Goal: Transaction & Acquisition: Purchase product/service

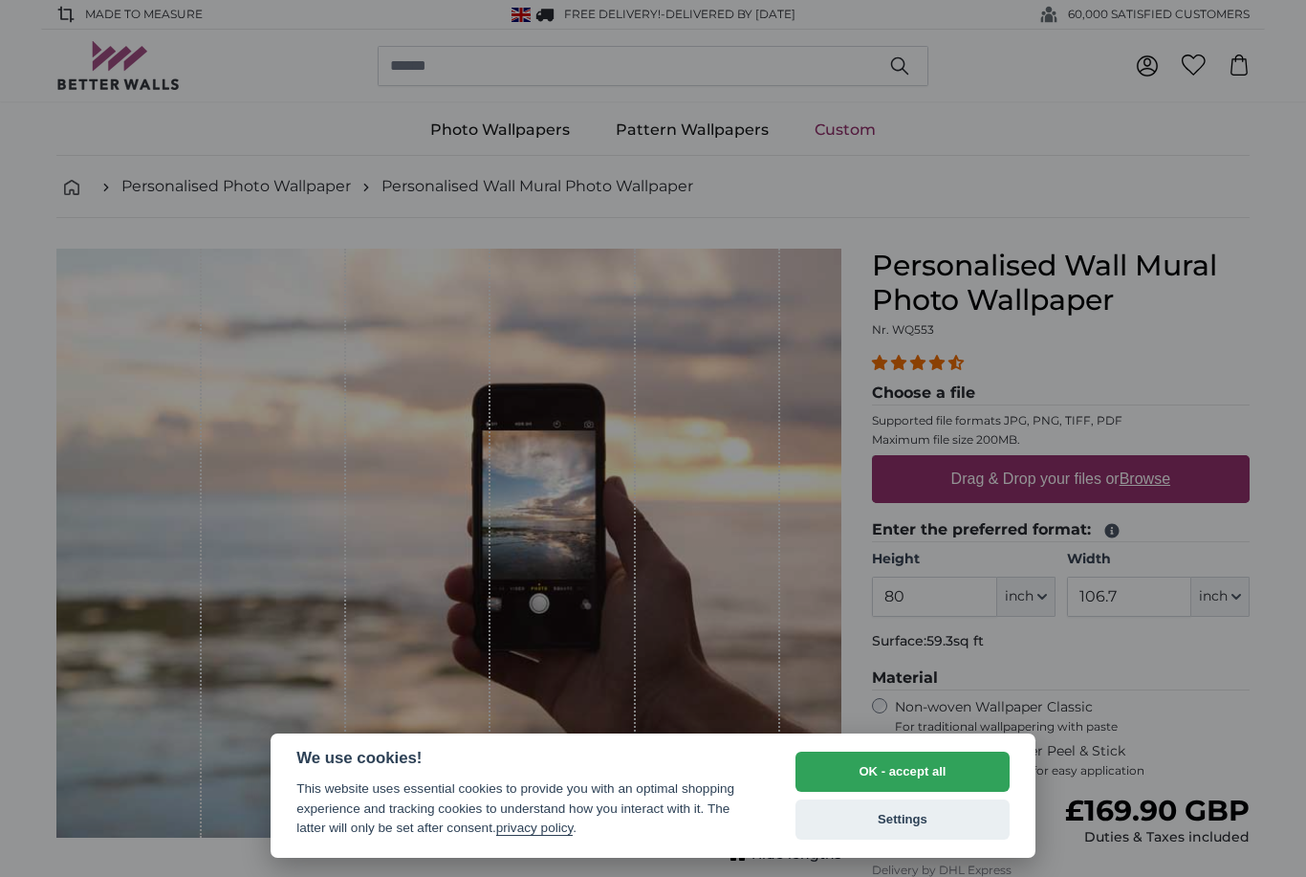
click at [935, 773] on button "OK - accept all" at bounding box center [903, 772] width 214 height 40
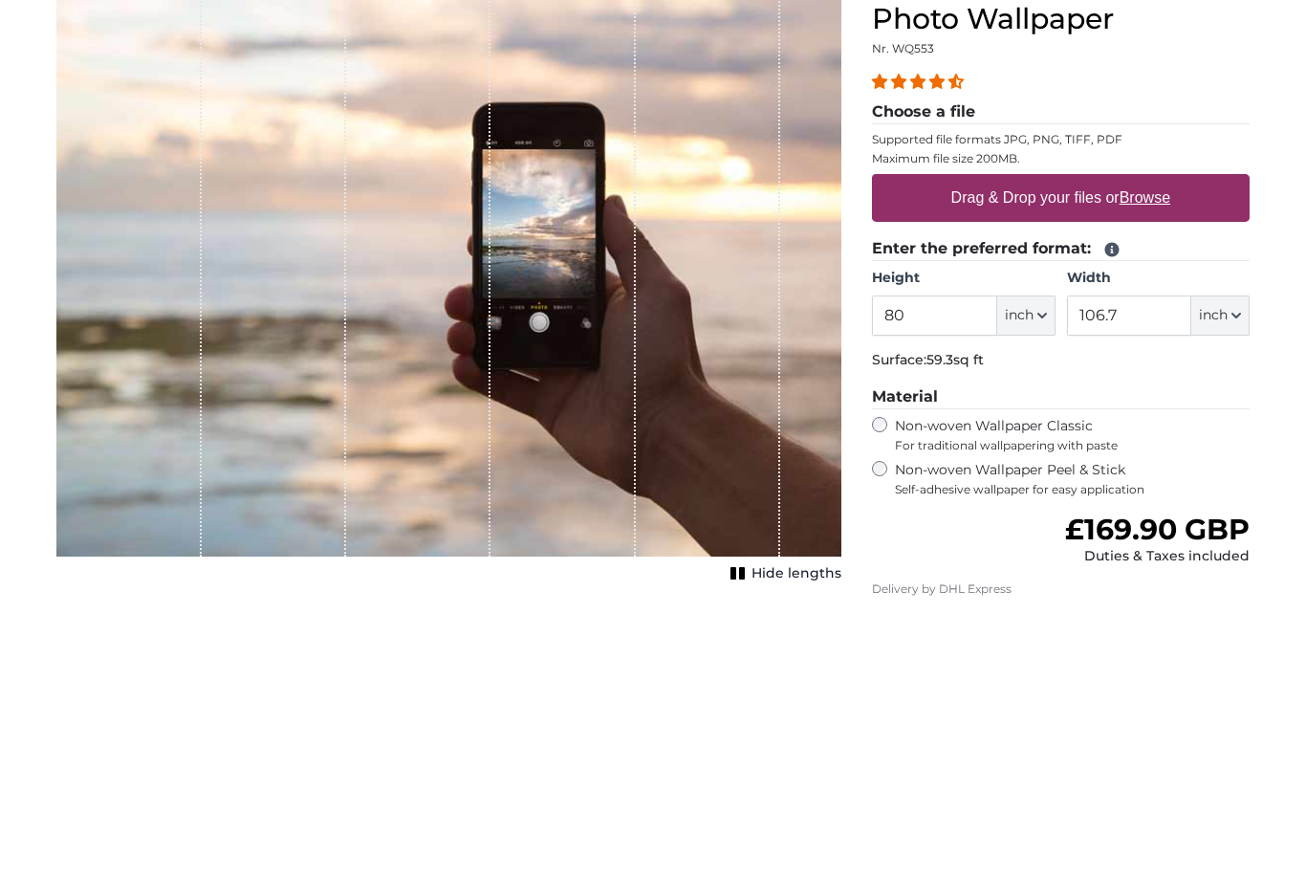
click at [1074, 460] on label "Drag & Drop your files or Browse" at bounding box center [1061, 479] width 234 height 38
click at [1074, 455] on input "Drag & Drop your files or Browse" at bounding box center [1061, 458] width 378 height 6
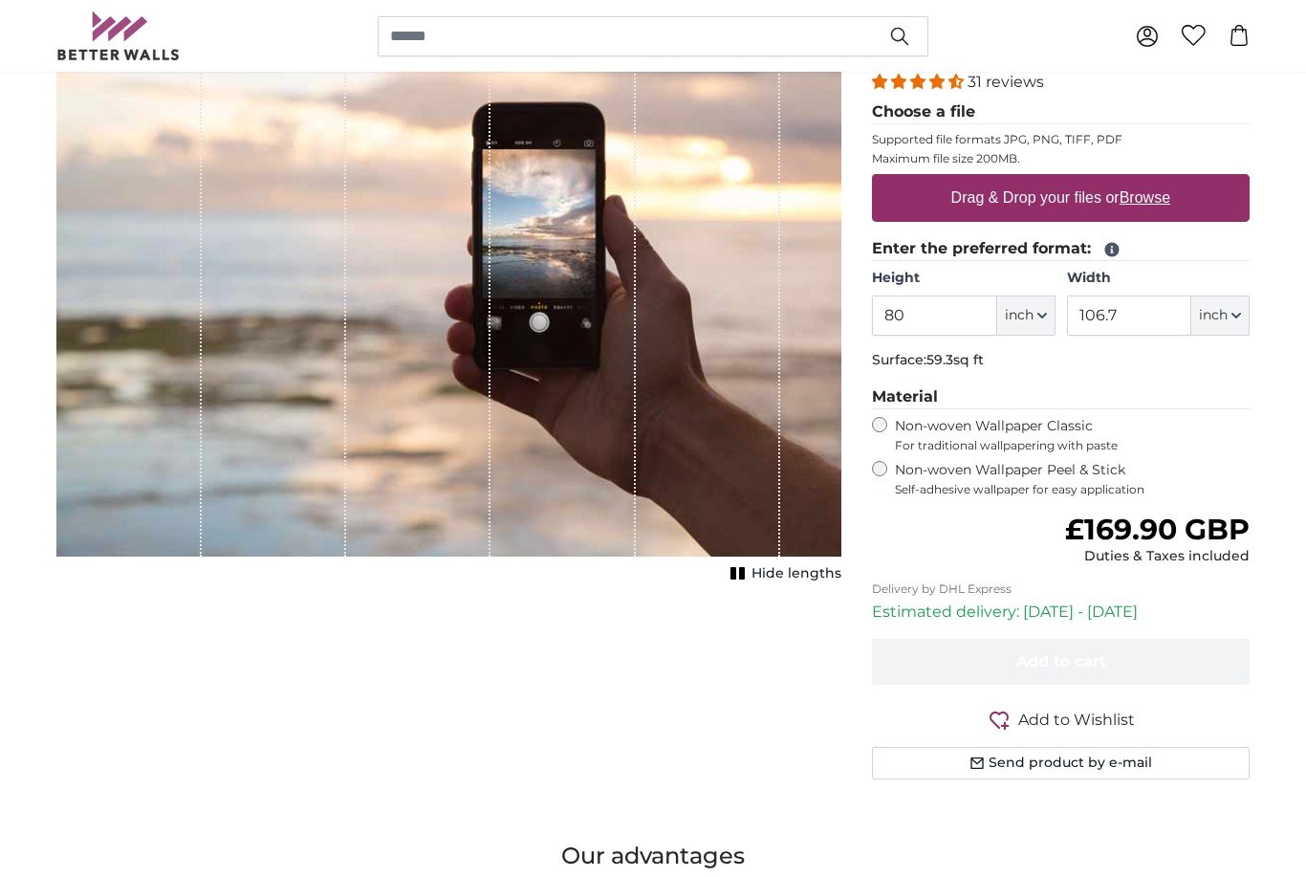
type input "**********"
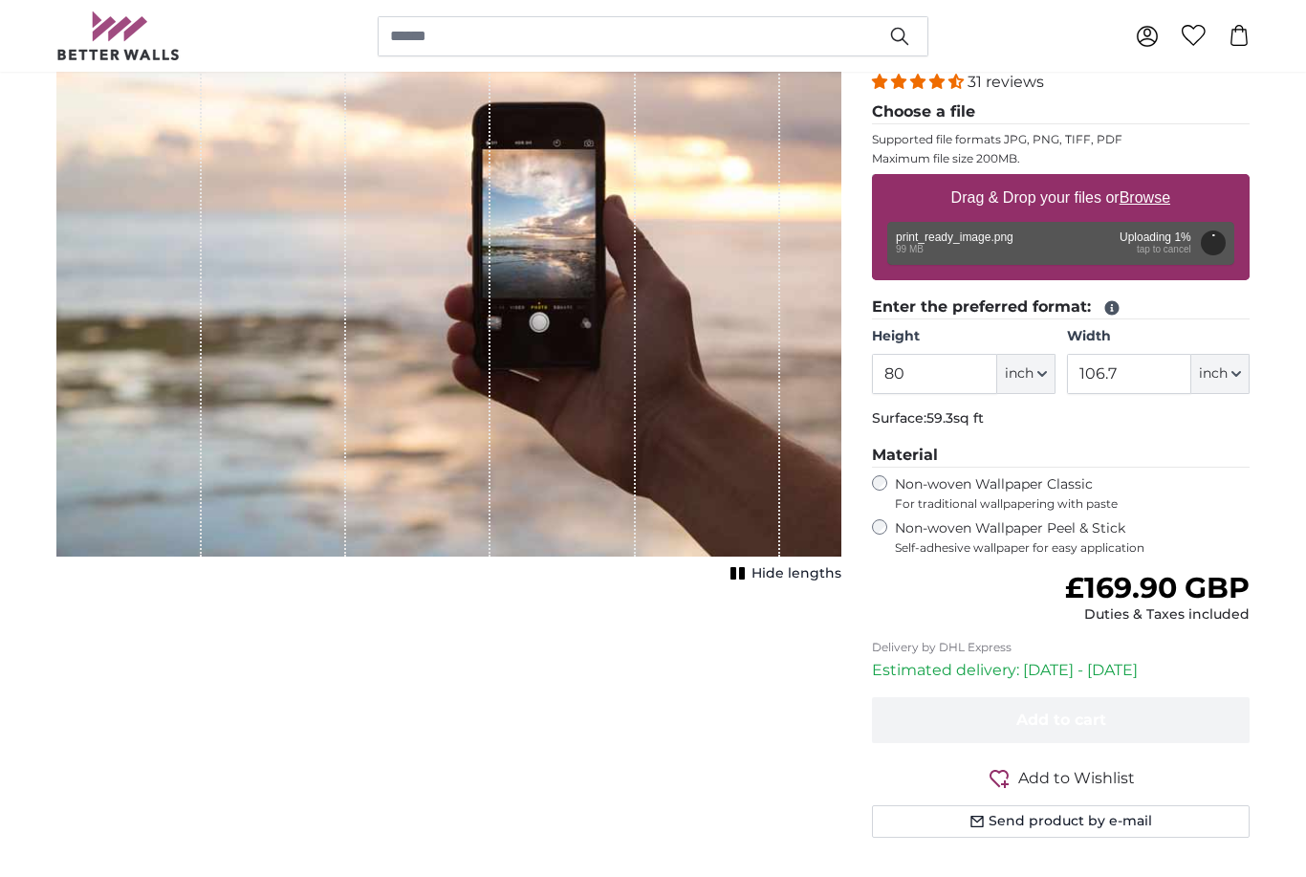
click at [1033, 372] on span "inch" at bounding box center [1019, 373] width 29 height 19
click at [1052, 420] on link "Centimeter (cm)" at bounding box center [1026, 424] width 168 height 34
type input "203.2"
type input "271.1"
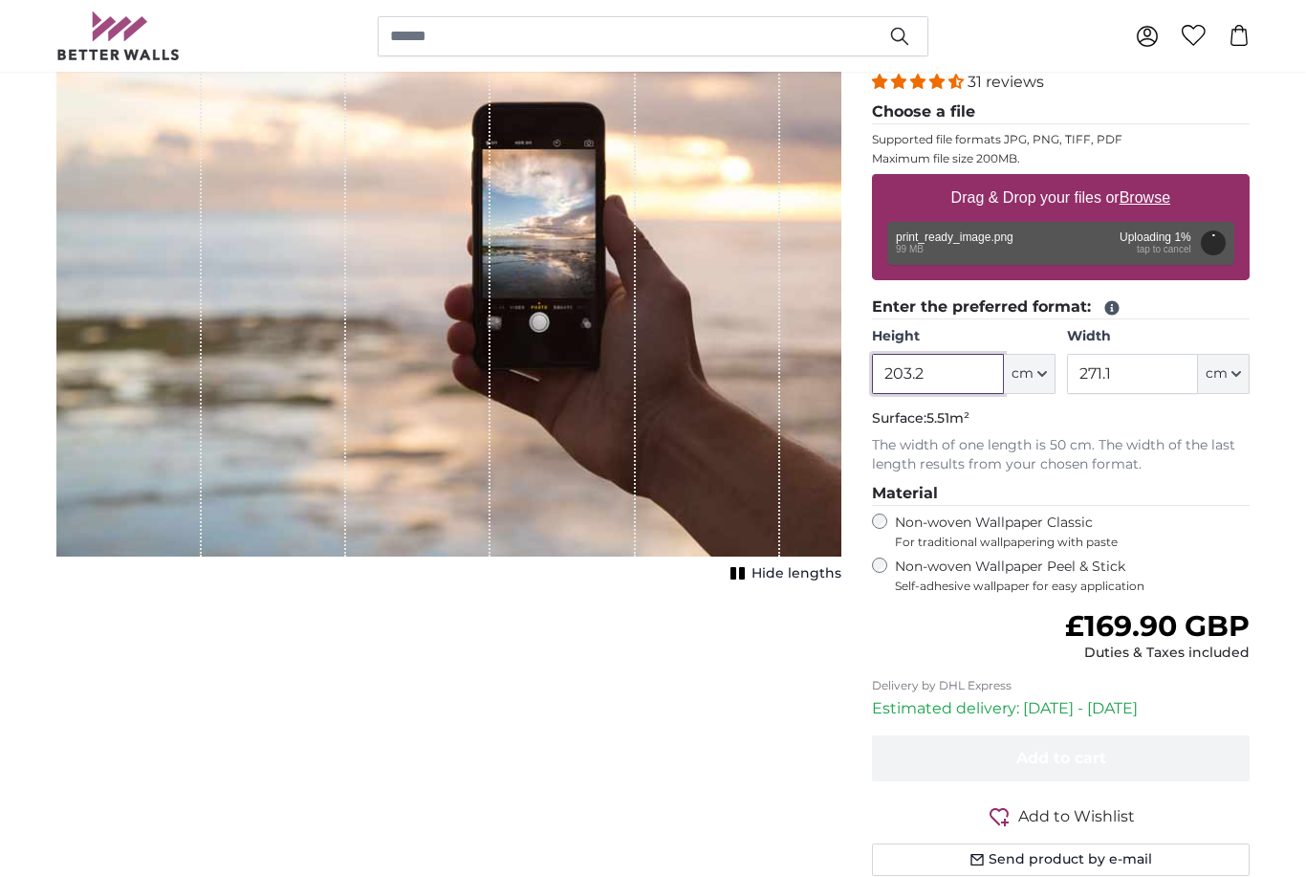
click at [966, 374] on input "203.2" at bounding box center [937, 374] width 131 height 40
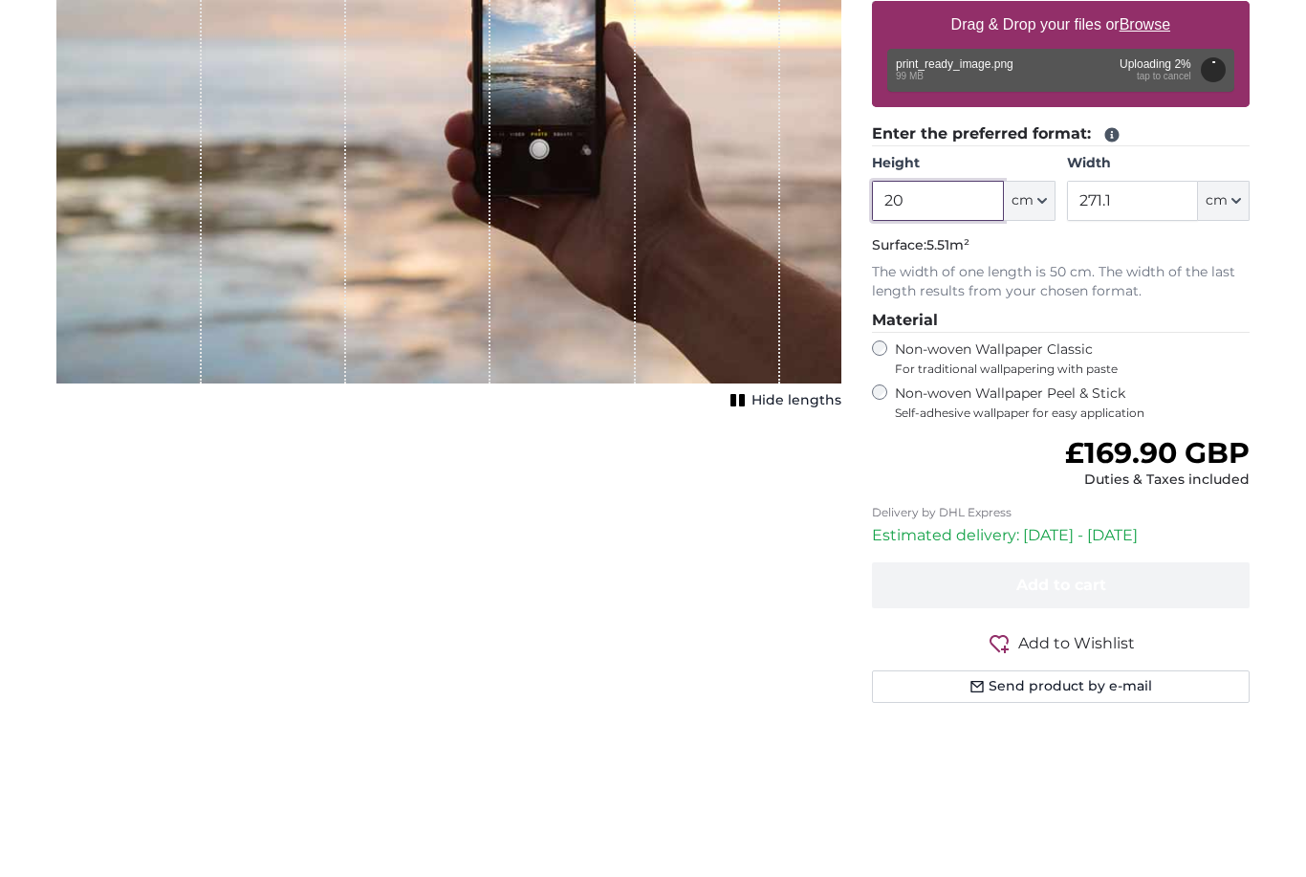
type input "2"
type input "132,5"
click at [1157, 354] on input "271.1" at bounding box center [1132, 374] width 131 height 40
type input "2"
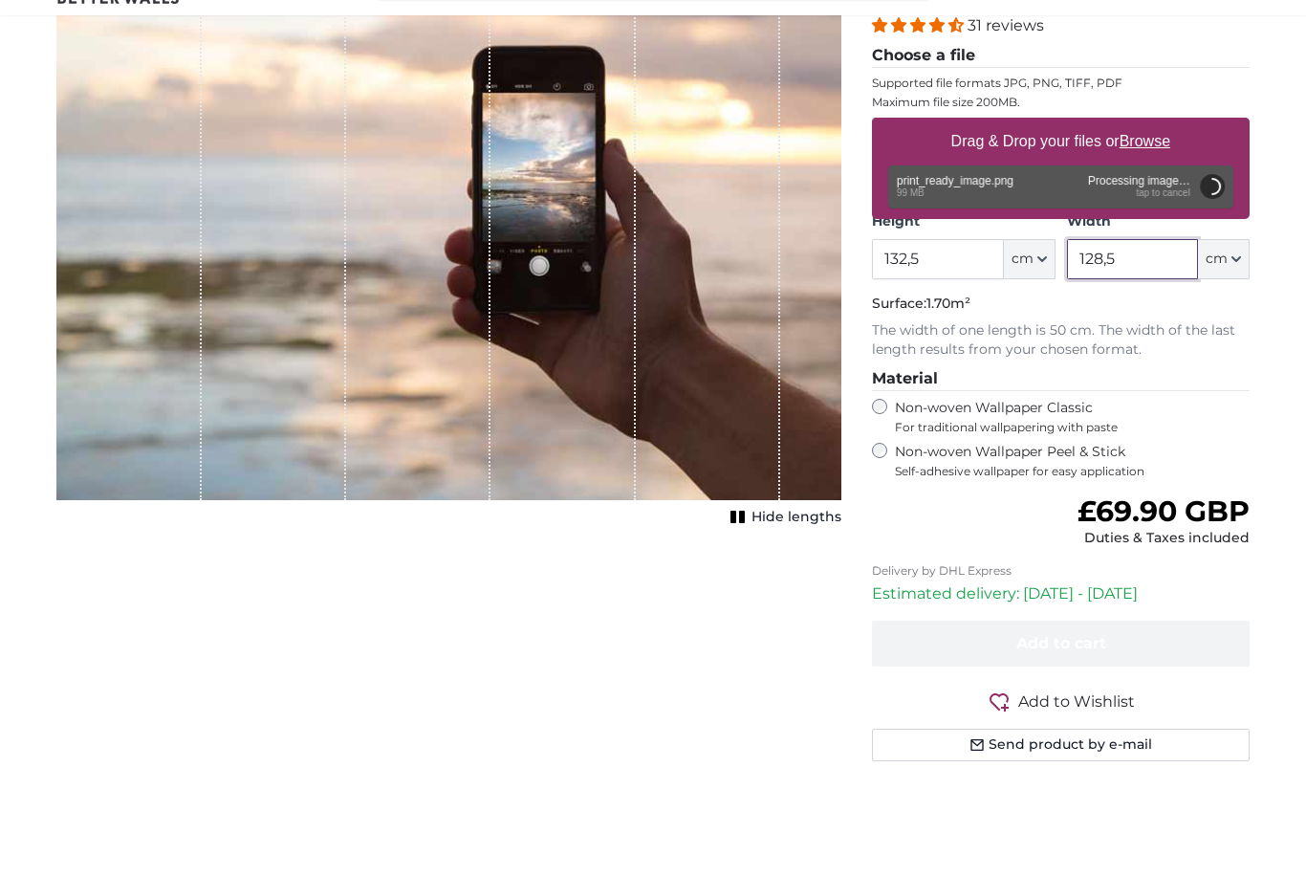
scroll to position [338, 0]
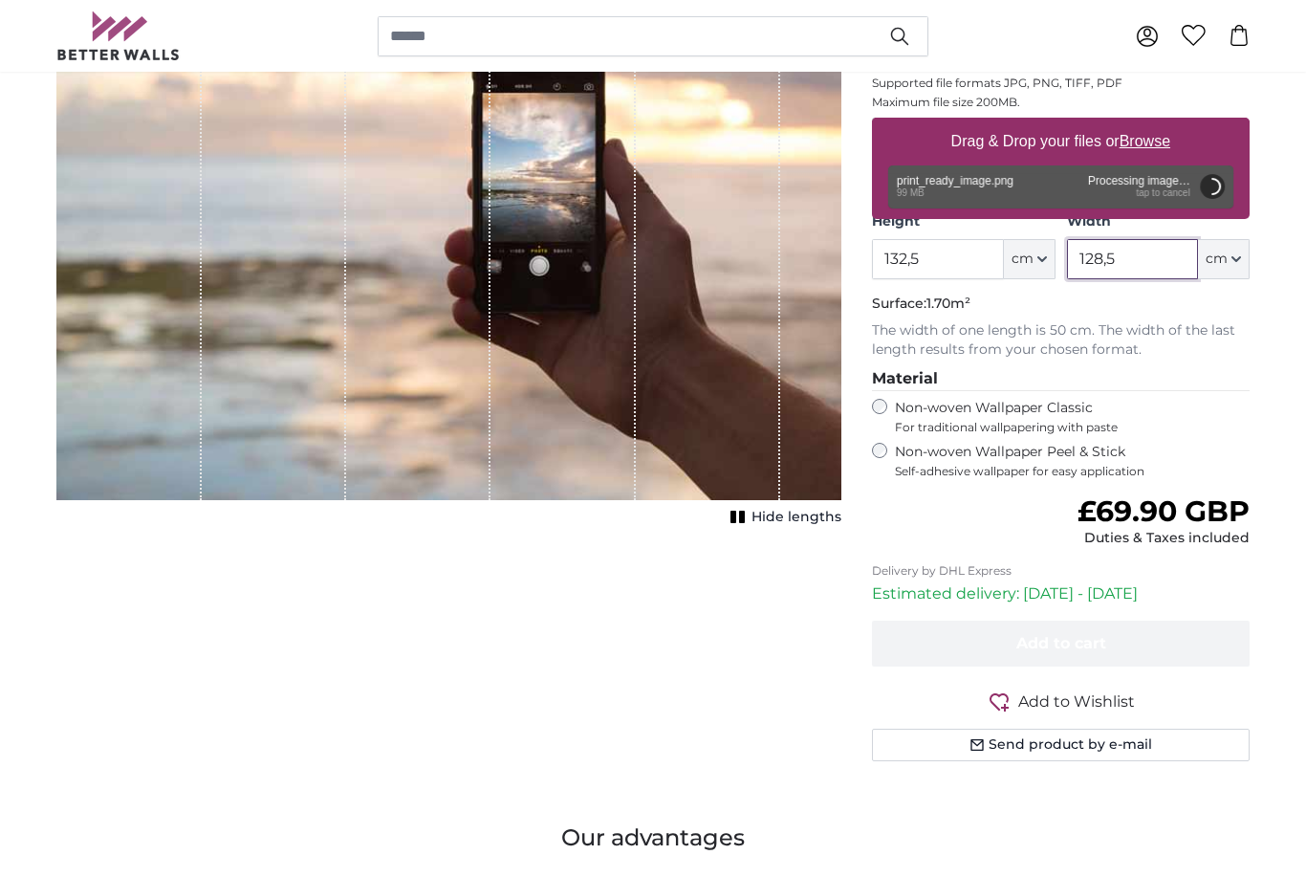
type input "128,5"
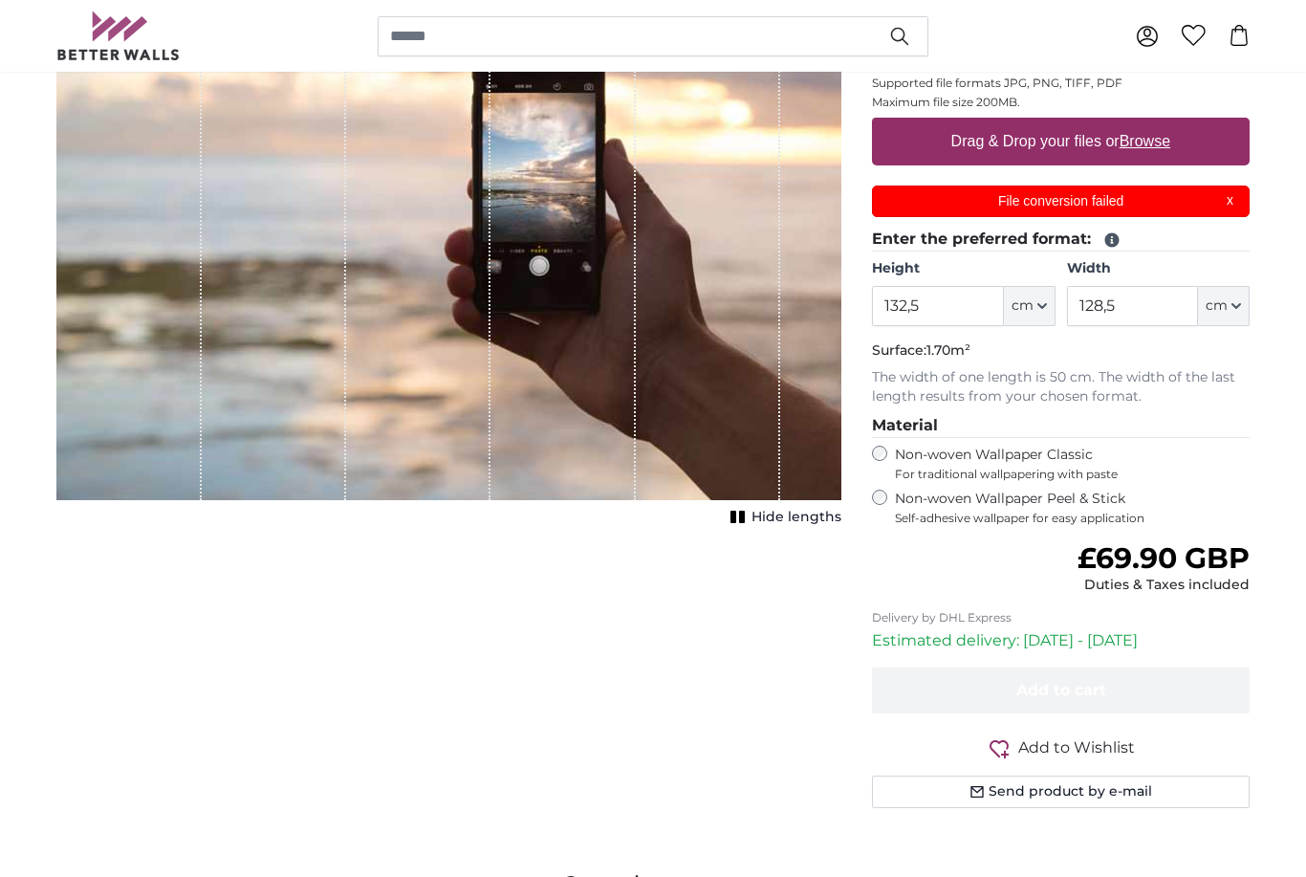
scroll to position [0, 0]
click at [1136, 203] on p "File conversion failed" at bounding box center [1062, 201] width 354 height 20
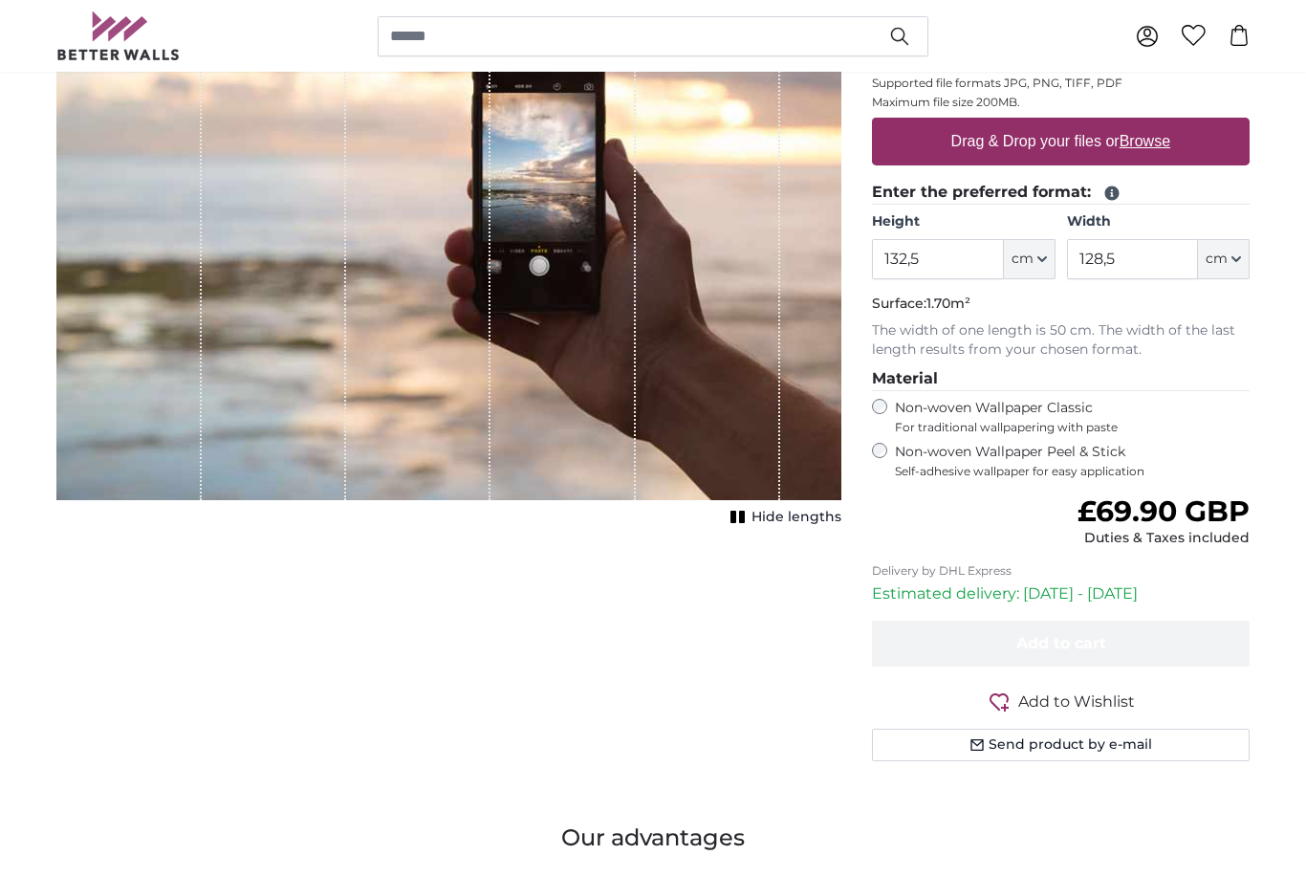
click at [1114, 136] on label "Drag & Drop your files or Browse" at bounding box center [1061, 141] width 234 height 38
click at [1114, 123] on input "Drag & Drop your files or Browse" at bounding box center [1061, 121] width 378 height 6
type input "**********"
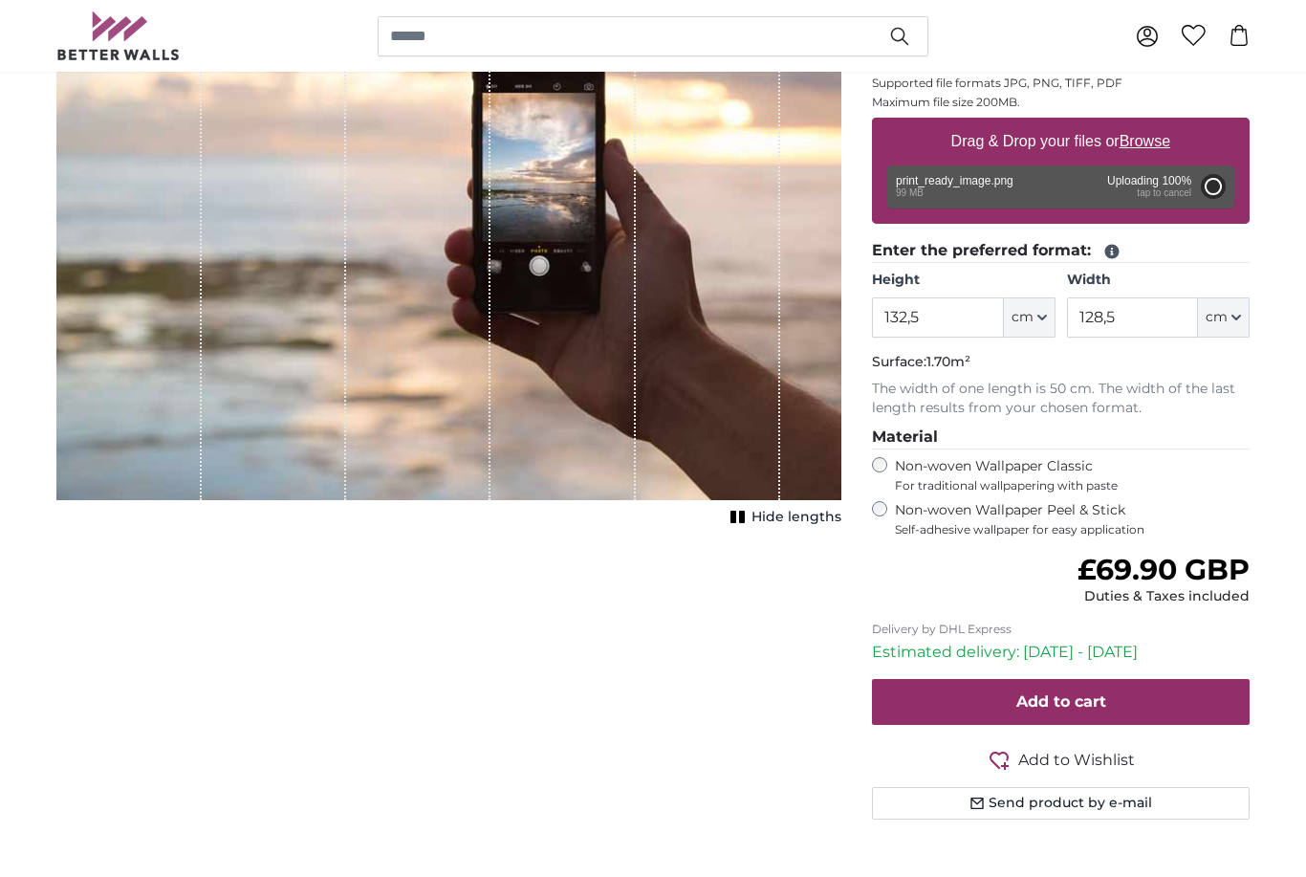
type input "200"
type input "194"
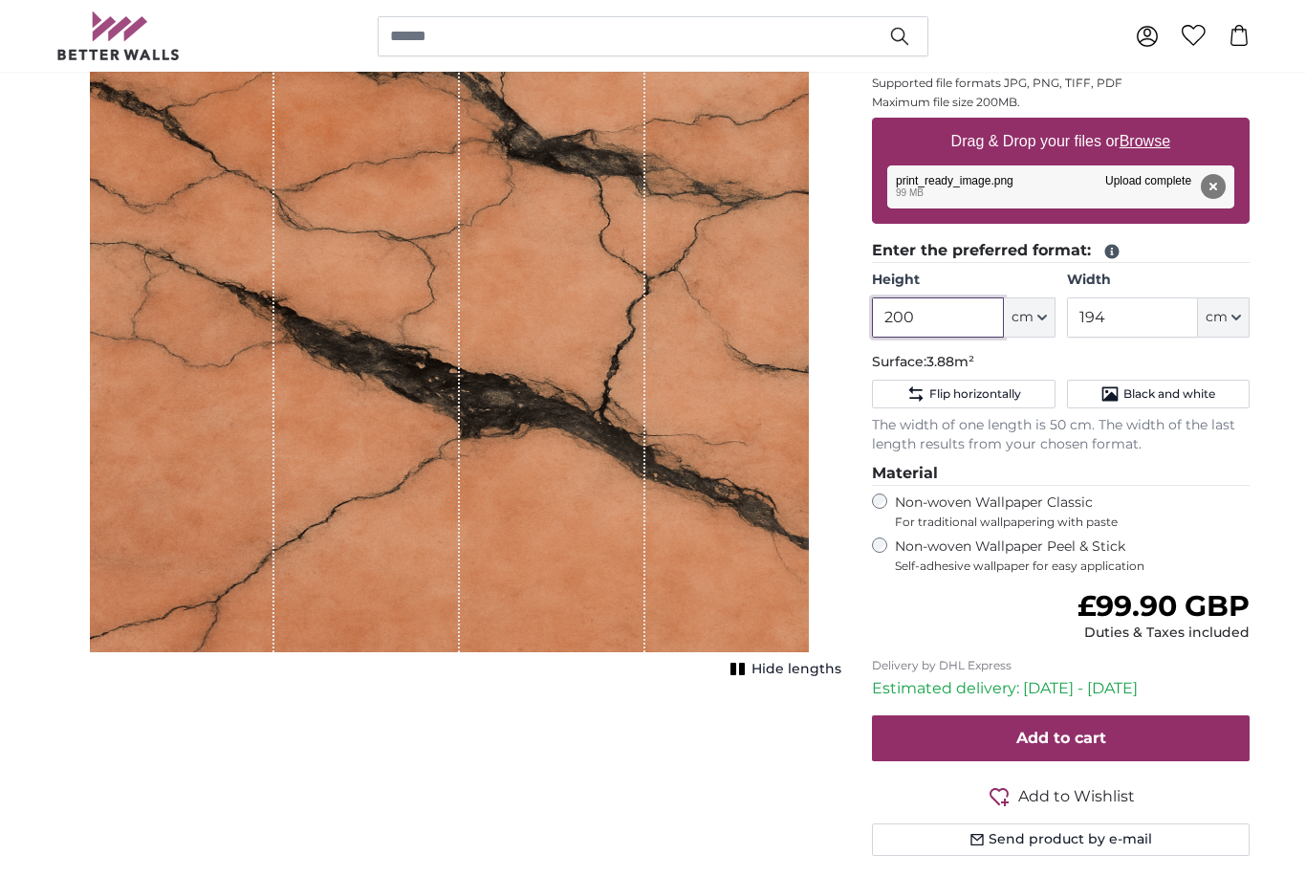
click at [992, 302] on input "200" at bounding box center [937, 317] width 131 height 40
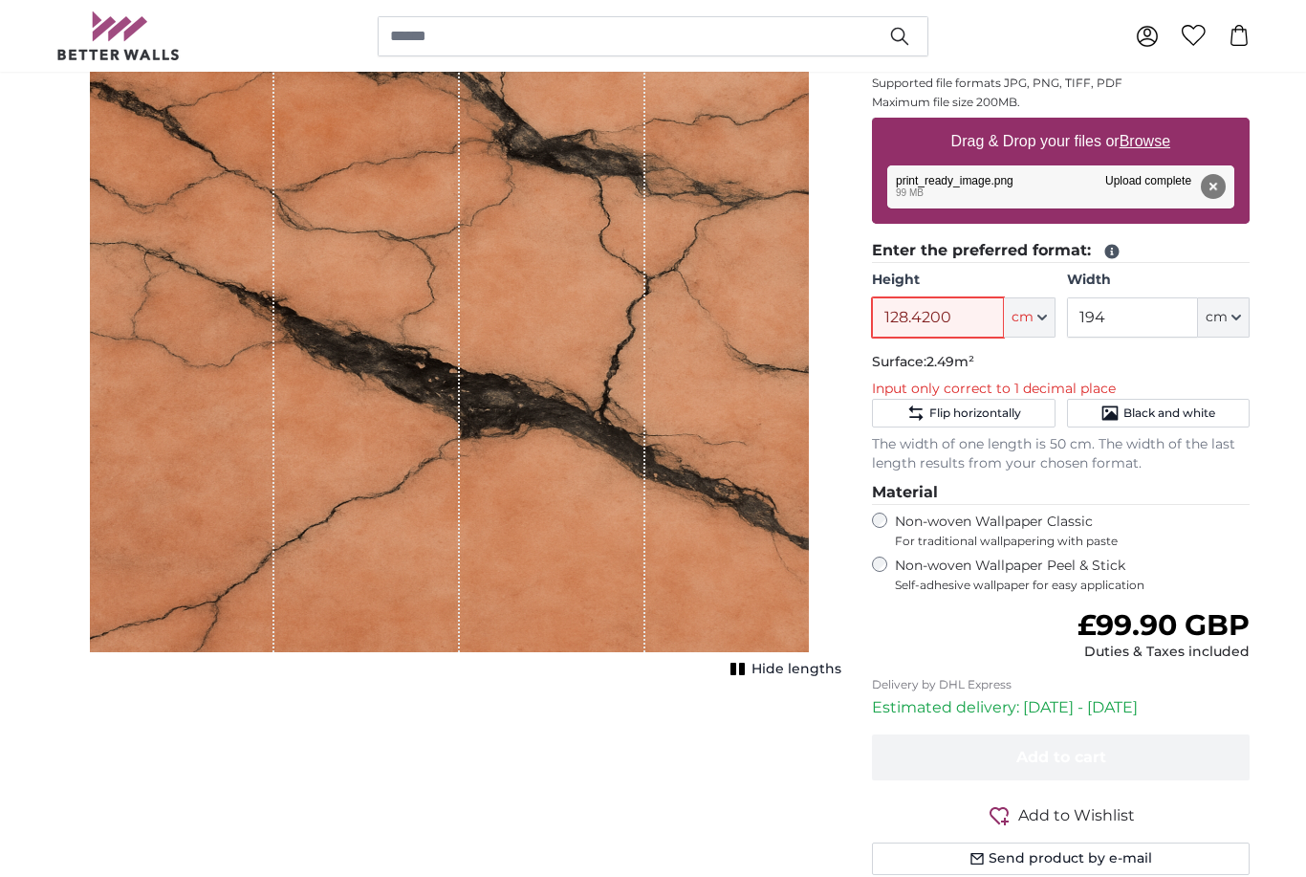
click at [977, 316] on input "128.4200" at bounding box center [937, 317] width 131 height 40
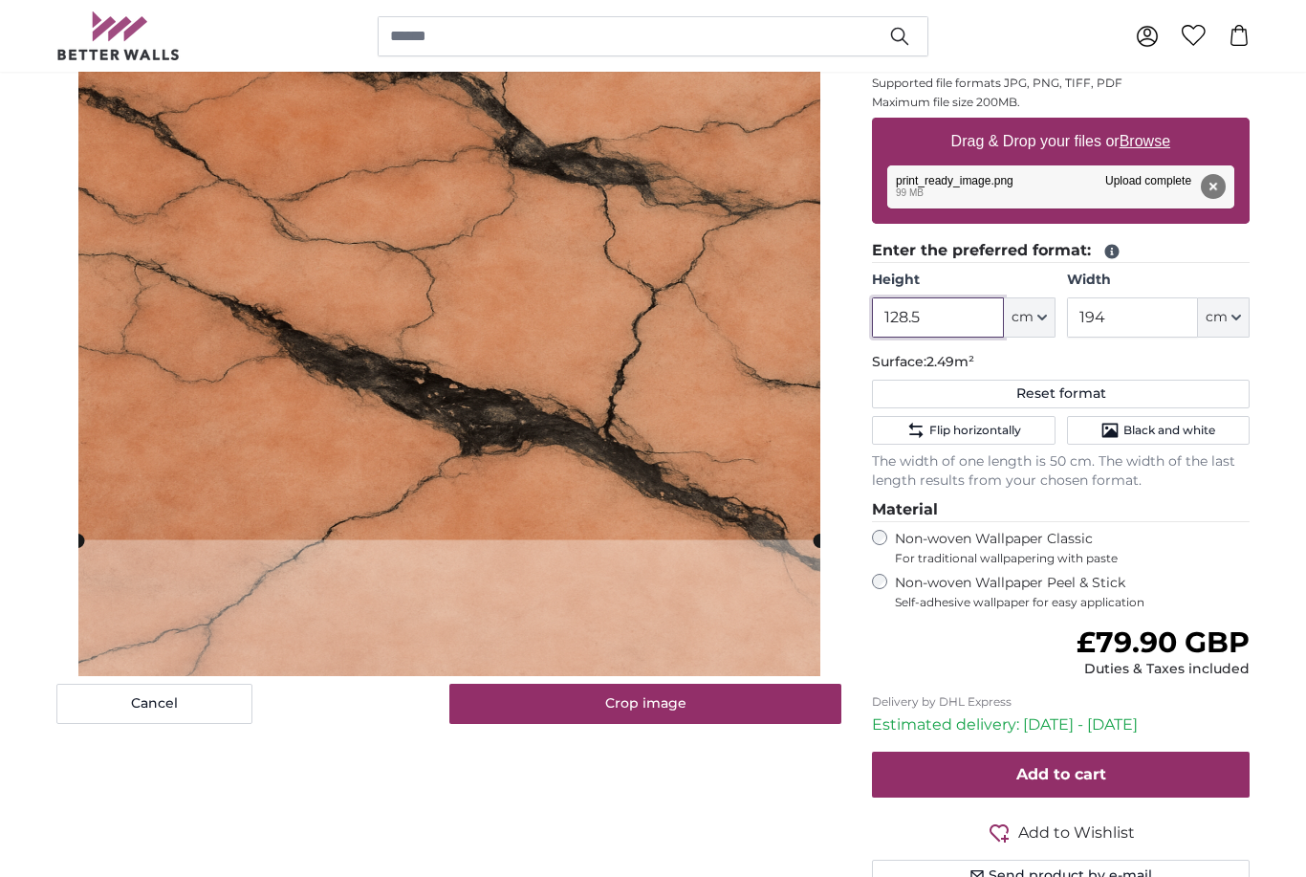
type input "128.5"
click at [1135, 325] on input "194" at bounding box center [1132, 317] width 131 height 40
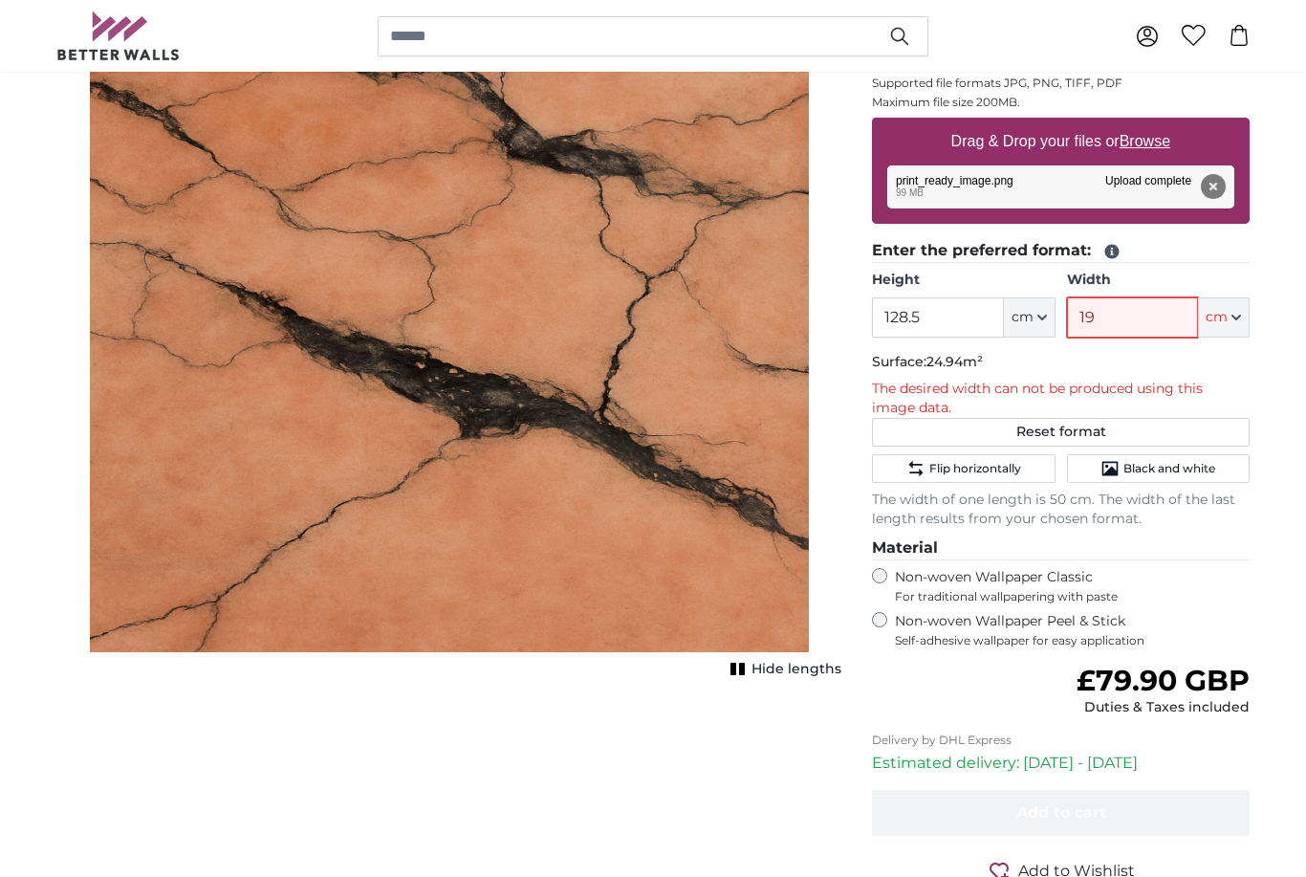
type input "1"
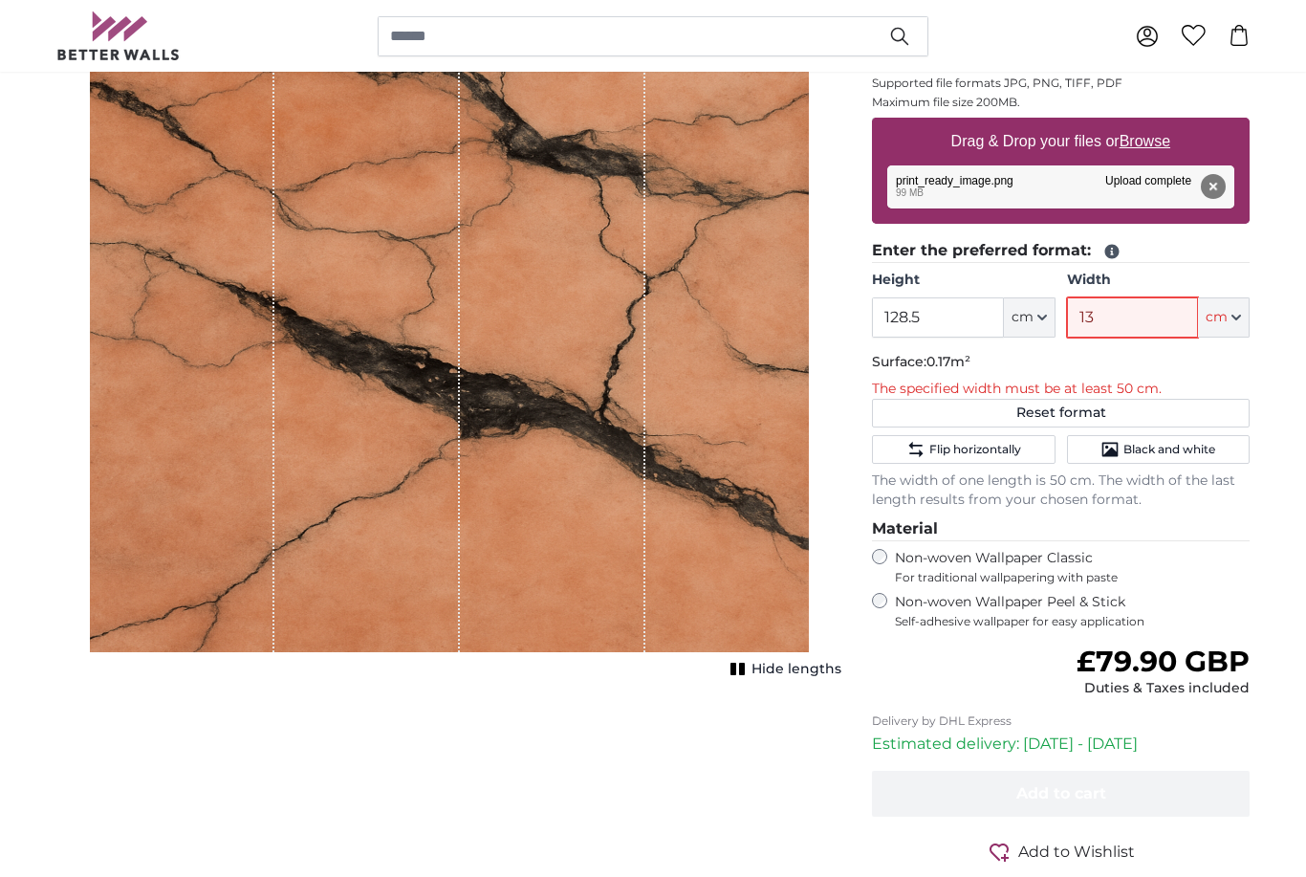
type input "132"
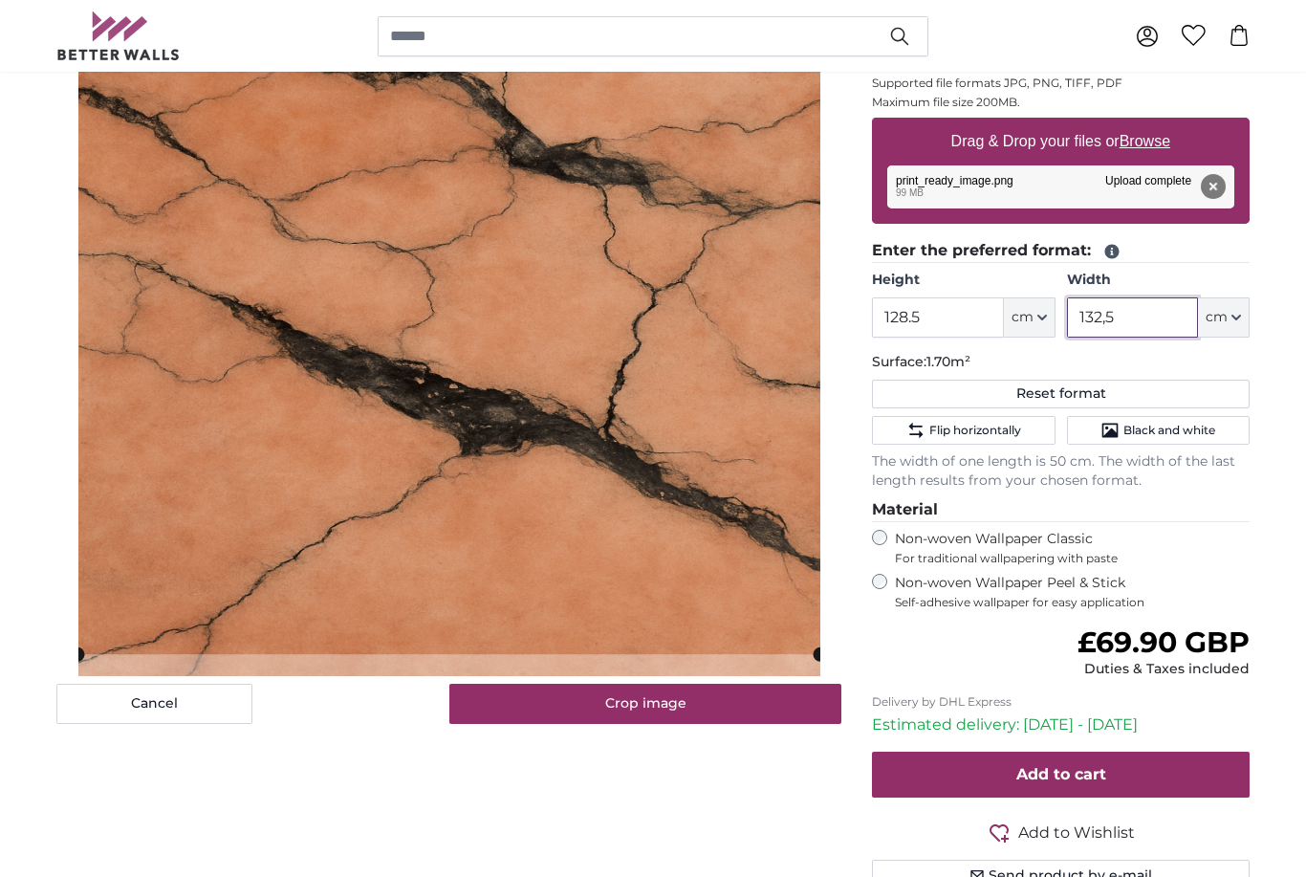
type input "132,5"
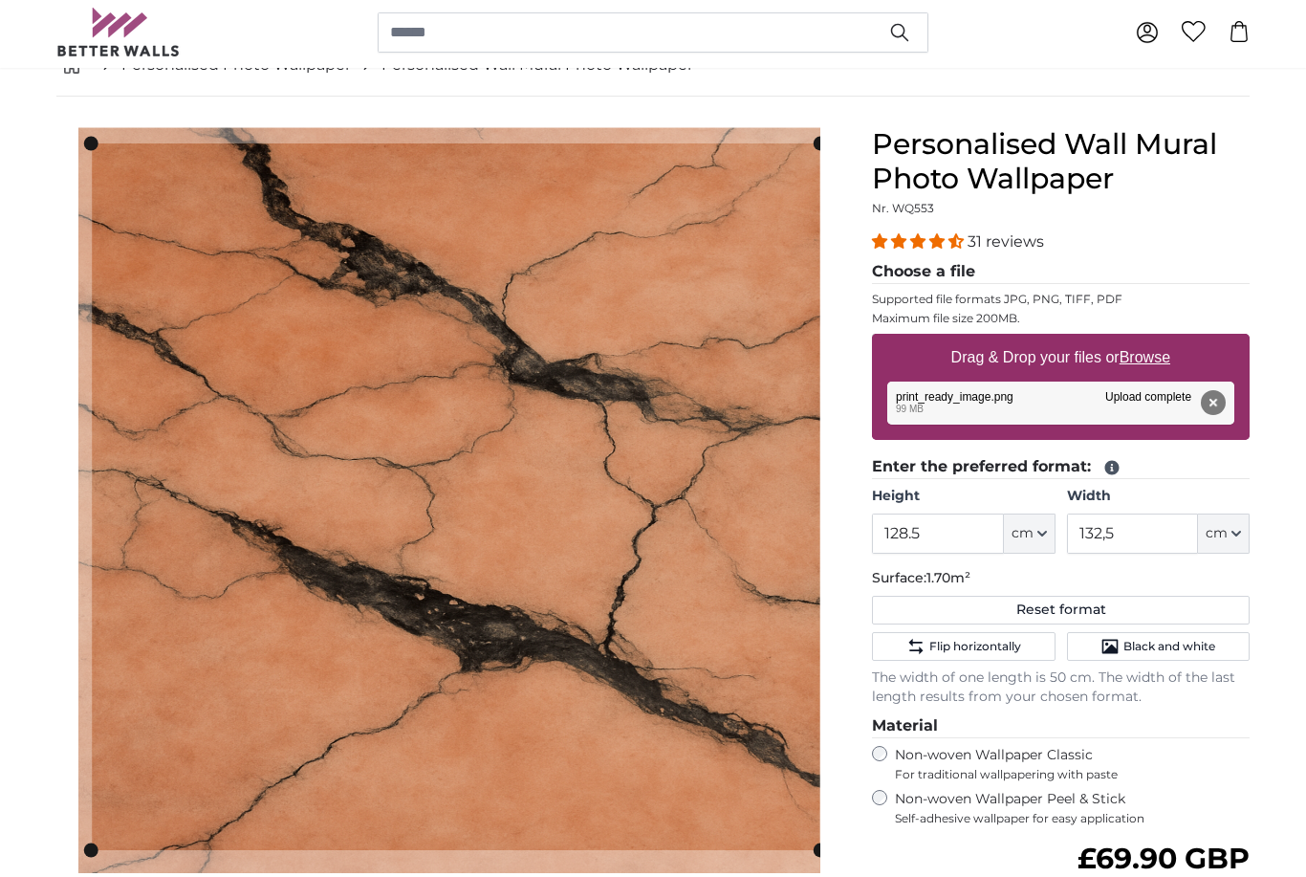
scroll to position [117, 0]
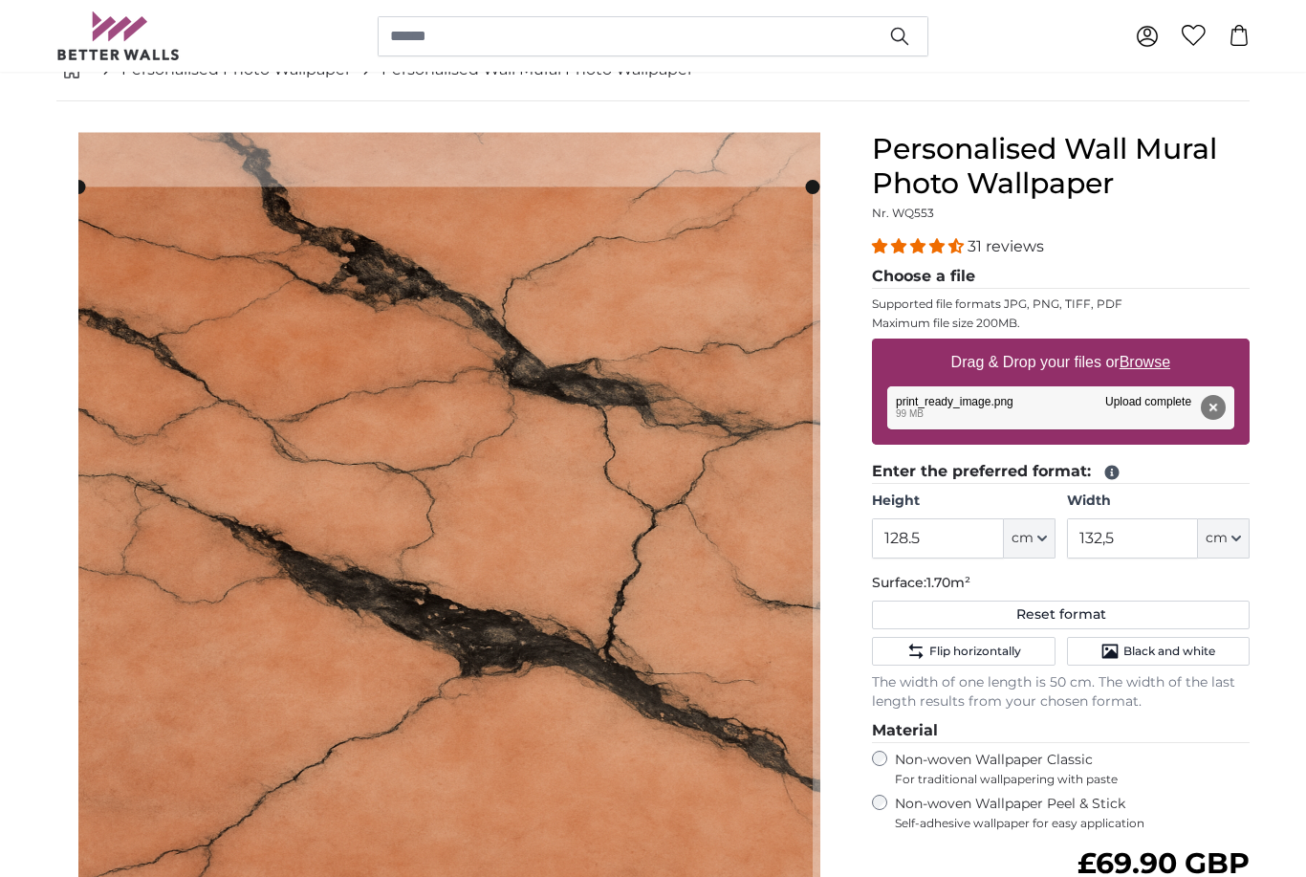
click at [801, 876] on cropper-handle at bounding box center [445, 543] width 735 height 713
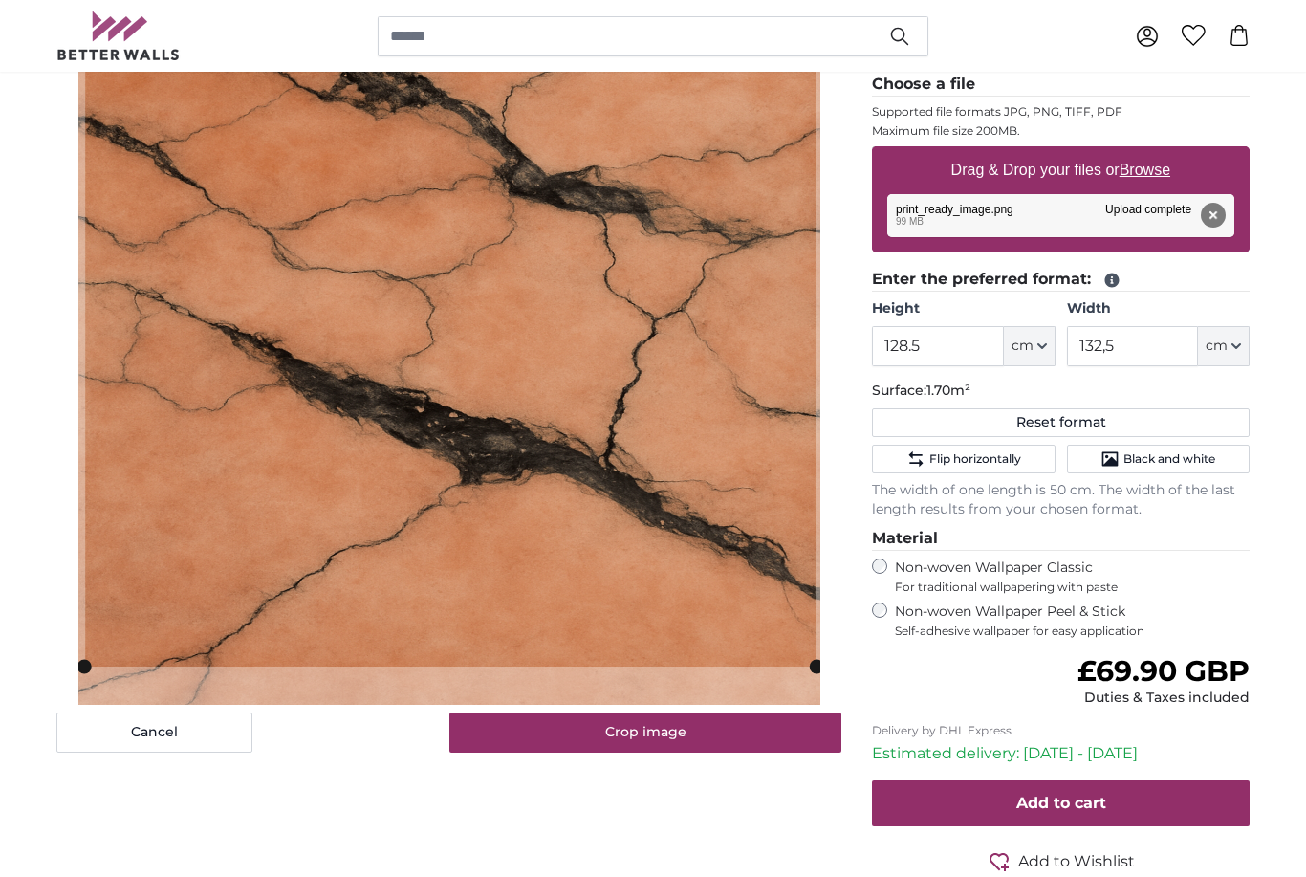
scroll to position [308, 0]
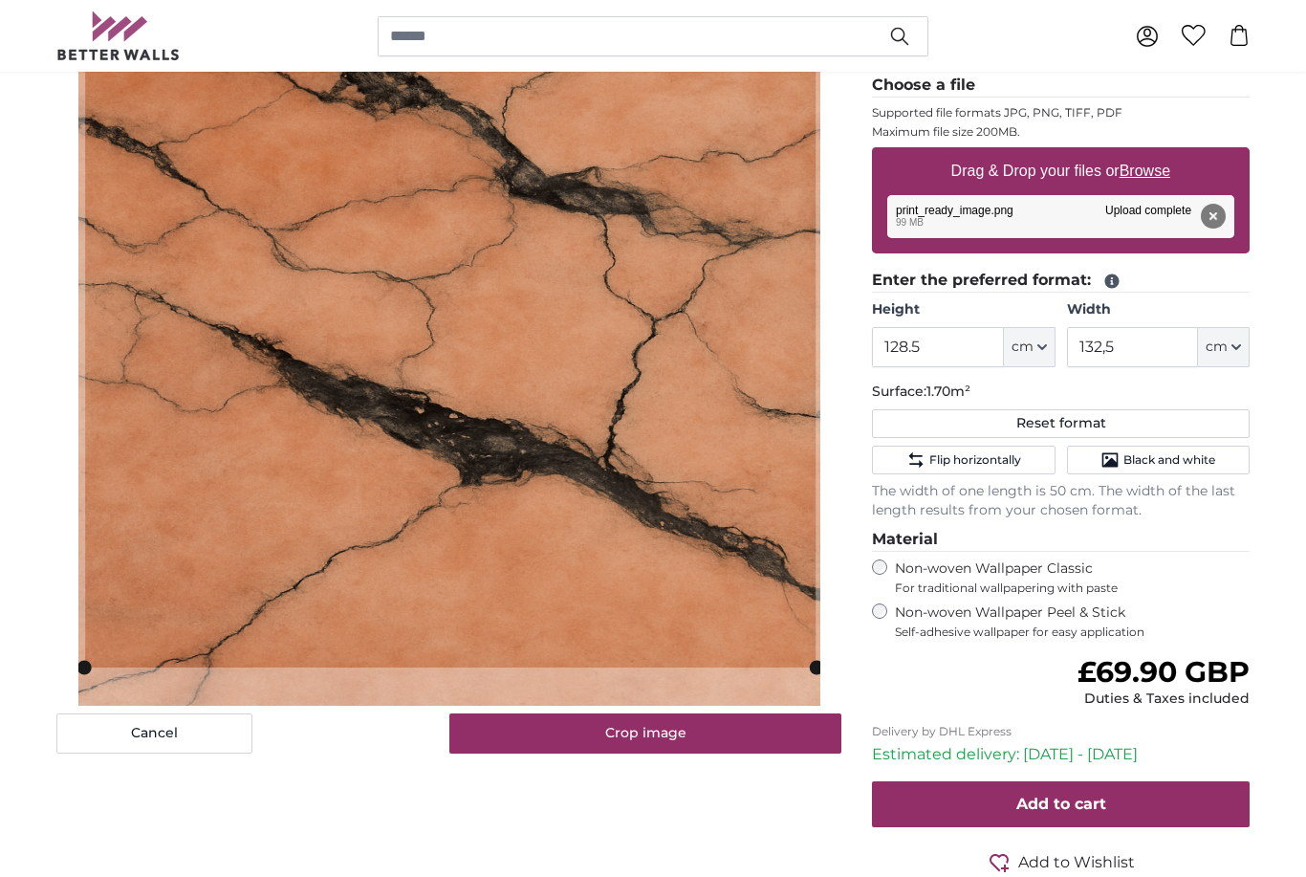
click at [704, 753] on button "Crop image" at bounding box center [646, 733] width 393 height 40
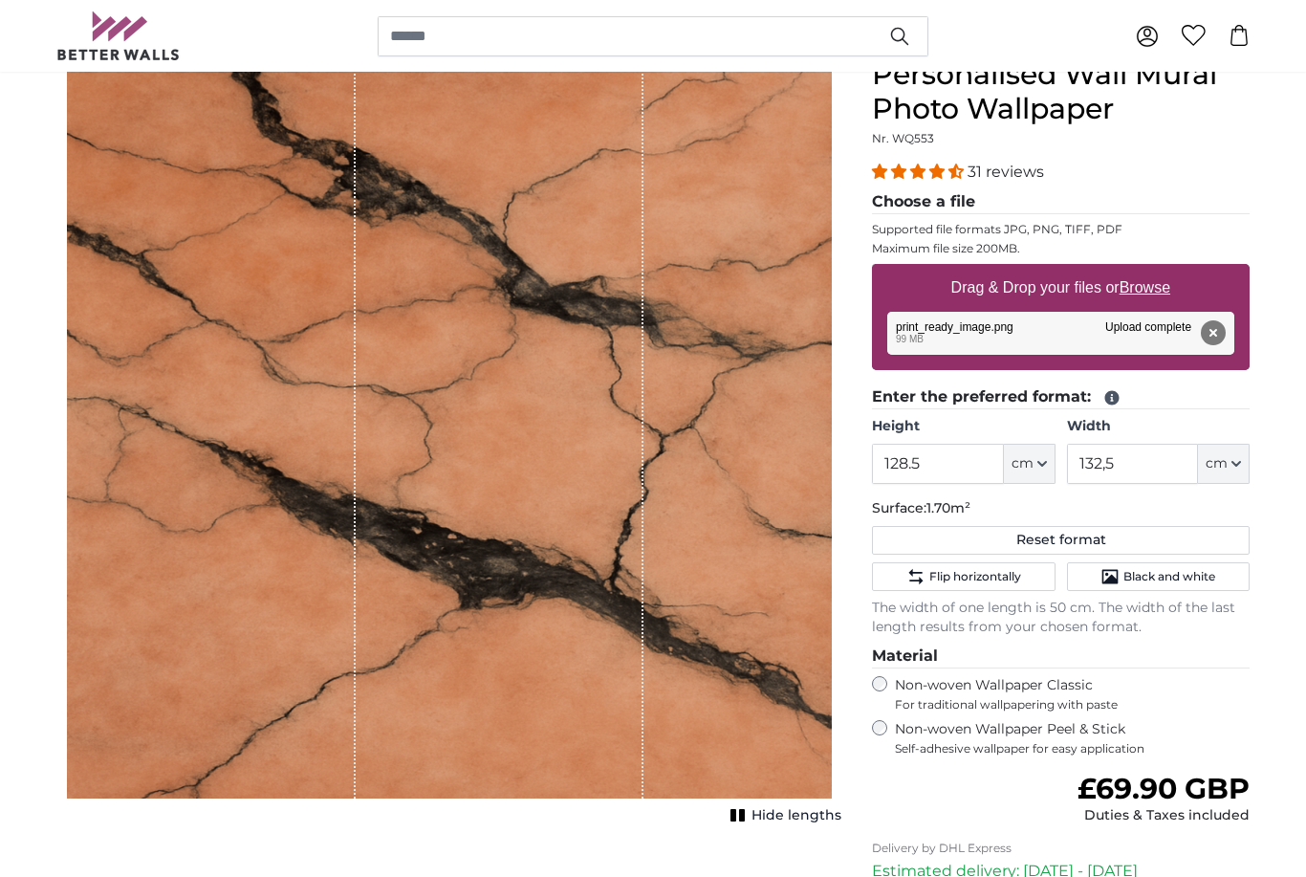
scroll to position [191, 0]
click at [784, 821] on span "Hide lengths" at bounding box center [797, 815] width 90 height 19
click at [796, 815] on span "Show lengths" at bounding box center [793, 815] width 97 height 19
click at [808, 823] on span "Hide lengths" at bounding box center [797, 815] width 90 height 19
click at [802, 818] on span "Show lengths" at bounding box center [793, 815] width 97 height 19
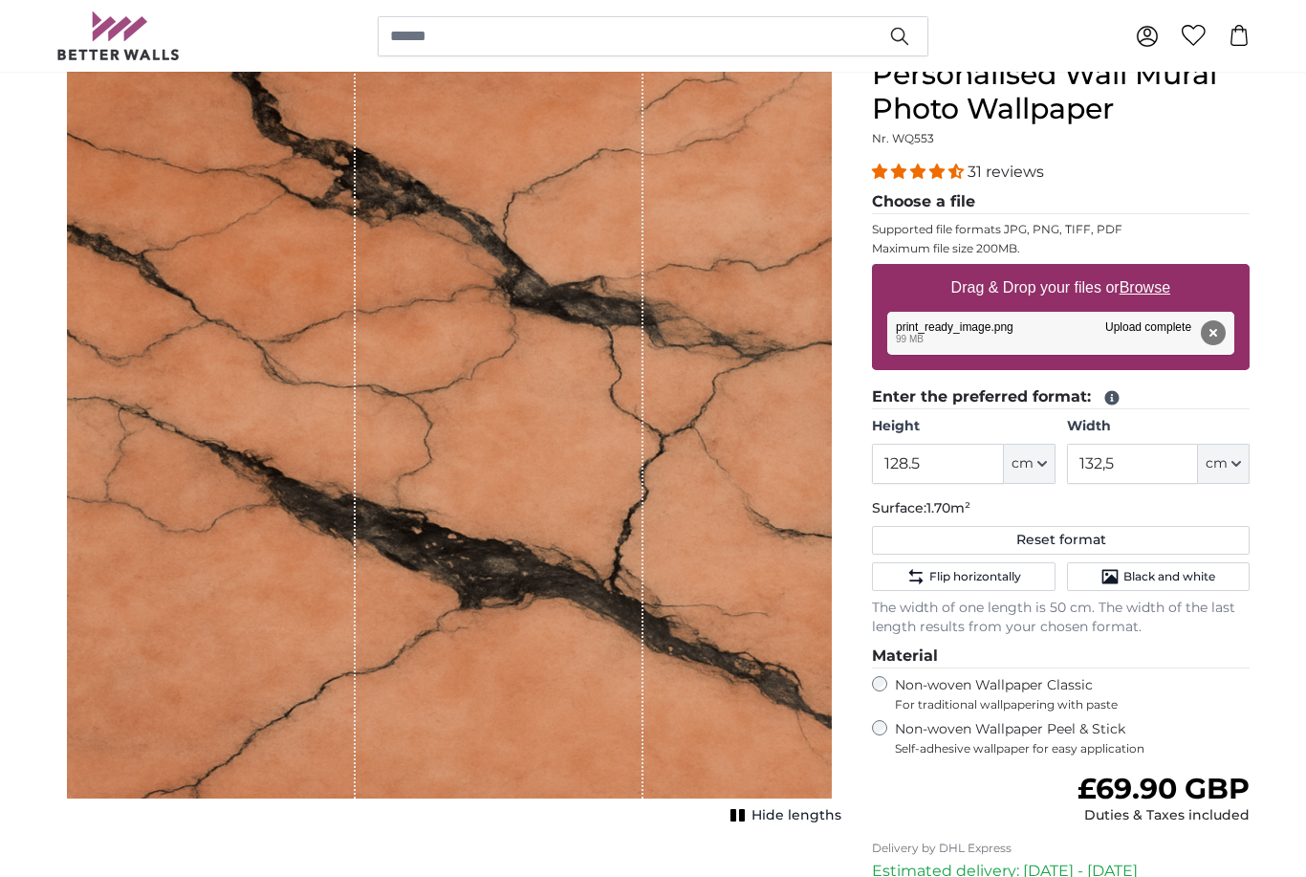
click at [806, 821] on span "Hide lengths" at bounding box center [797, 815] width 90 height 19
click at [802, 820] on span "Show lengths" at bounding box center [793, 815] width 97 height 19
click at [815, 822] on span "Hide lengths" at bounding box center [797, 815] width 90 height 19
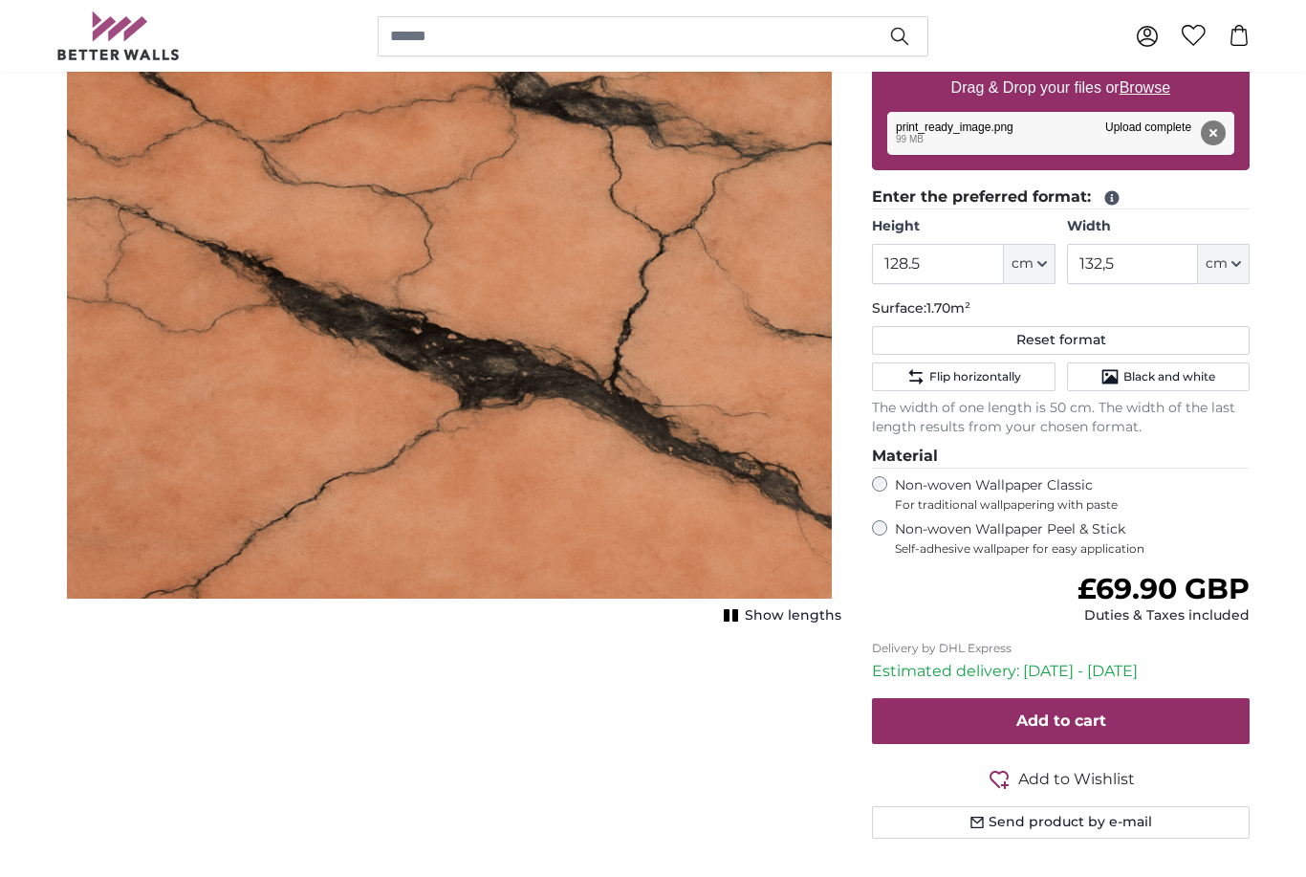
scroll to position [0, 0]
